Goal: Use online tool/utility

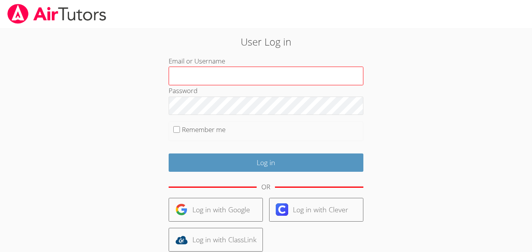
click at [200, 78] on input "Email or Username" at bounding box center [266, 76] width 195 height 19
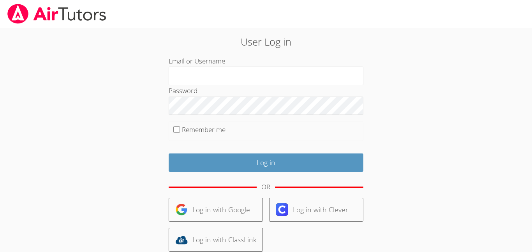
type input "a.morgan3@lodiusd.org"
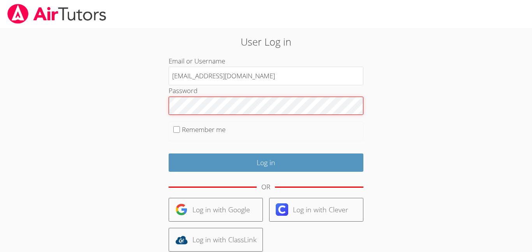
click at [169, 154] on input "Log in" at bounding box center [266, 163] width 195 height 18
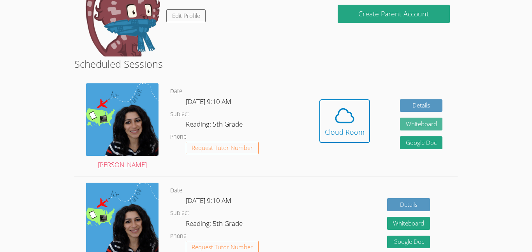
scroll to position [121, 0]
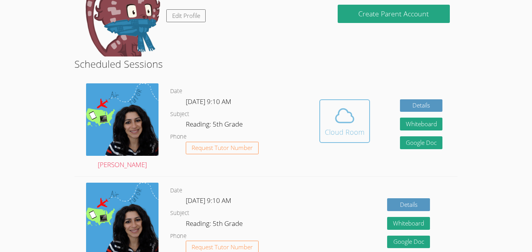
click at [340, 123] on icon at bounding box center [345, 116] width 22 height 22
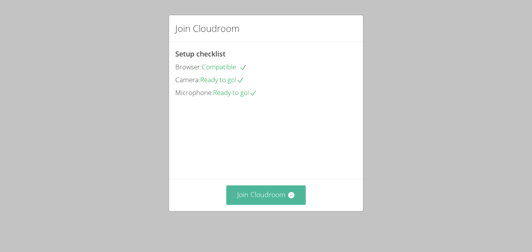
click at [280, 198] on button "Join Cloudroom" at bounding box center [266, 195] width 80 height 19
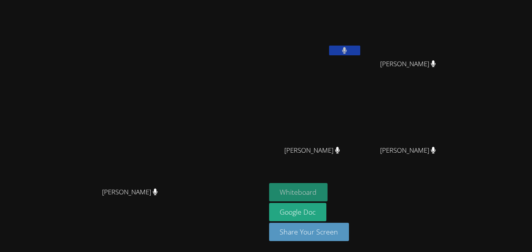
click at [328, 192] on button "Whiteboard" at bounding box center [298, 192] width 59 height 18
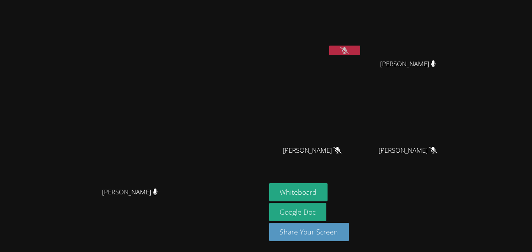
click at [438, 152] on icon at bounding box center [434, 150] width 8 height 7
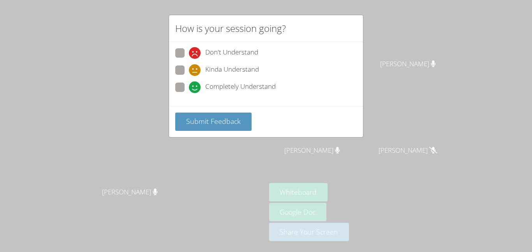
click at [189, 93] on span at bounding box center [189, 93] width 0 height 0
click at [189, 85] on input "Completely Understand" at bounding box center [192, 86] width 7 height 7
radio input "true"
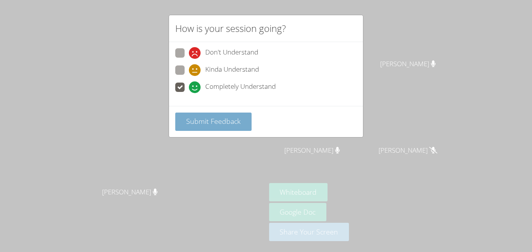
click at [198, 116] on button "Submit Feedback" at bounding box center [213, 122] width 76 height 18
